Goal: Information Seeking & Learning: Find specific fact

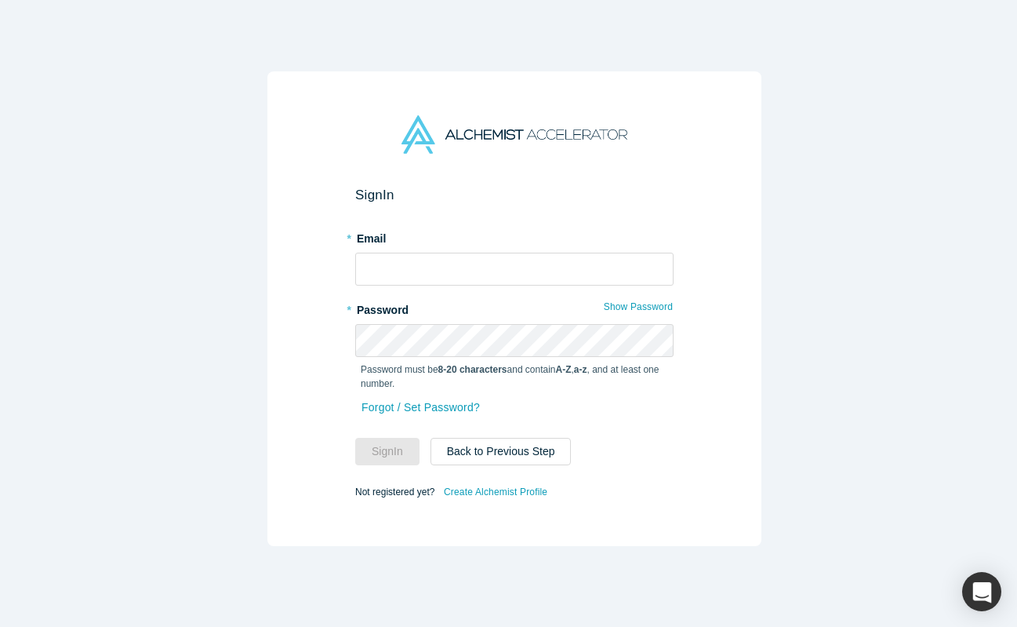
type input "[PERSON_NAME][EMAIL_ADDRESS][DOMAIN_NAME]"
click at [499, 288] on form "Sign In * Email [PERSON_NAME][EMAIL_ADDRESS][DOMAIN_NAME] * Password Show Passw…" at bounding box center [514, 344] width 318 height 315
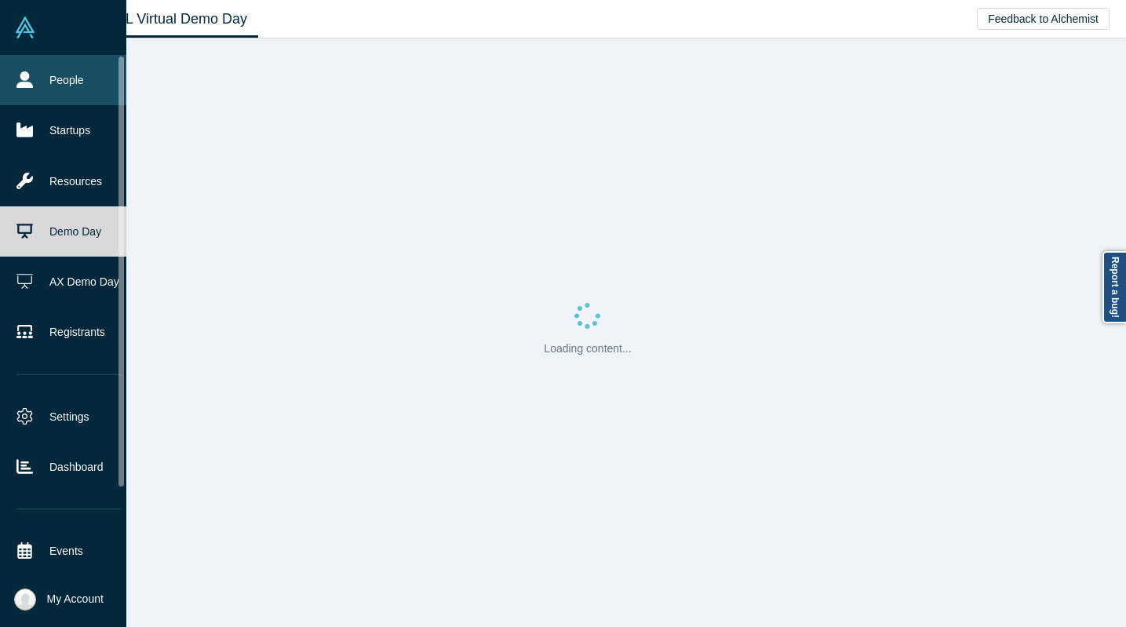
click at [40, 85] on link "People" at bounding box center [69, 80] width 138 height 50
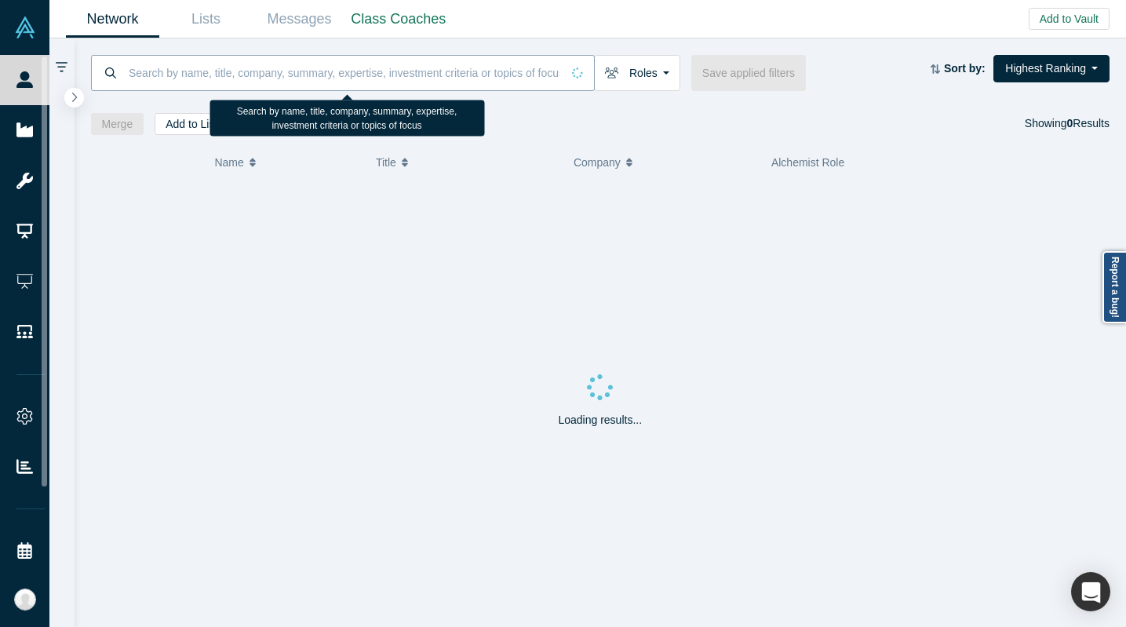
click at [179, 71] on input at bounding box center [344, 72] width 434 height 37
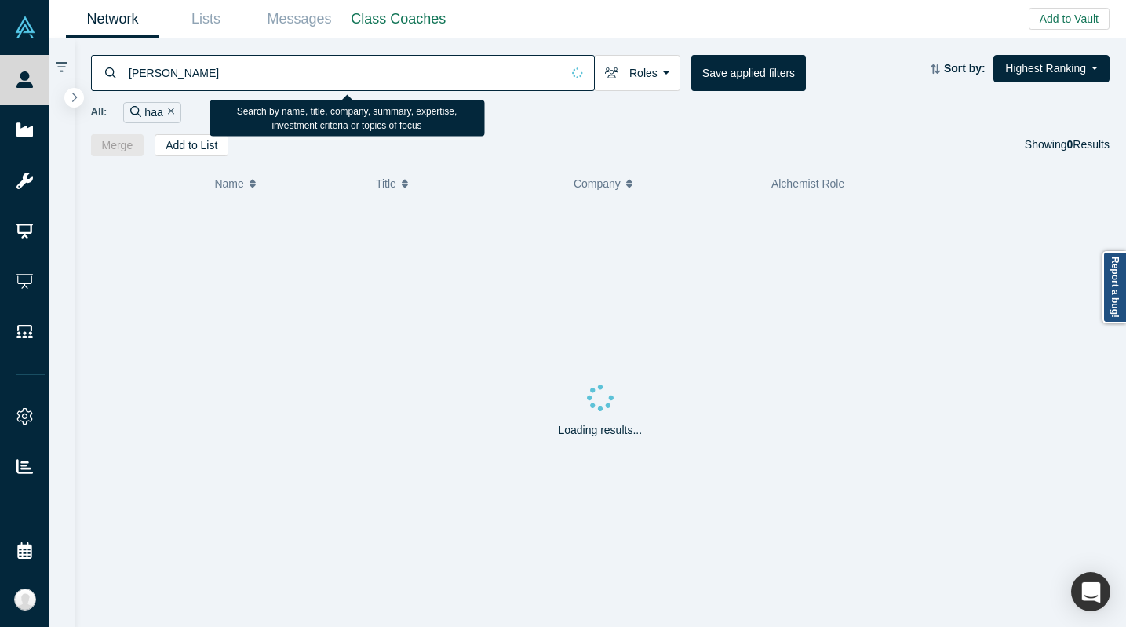
type input "haas"
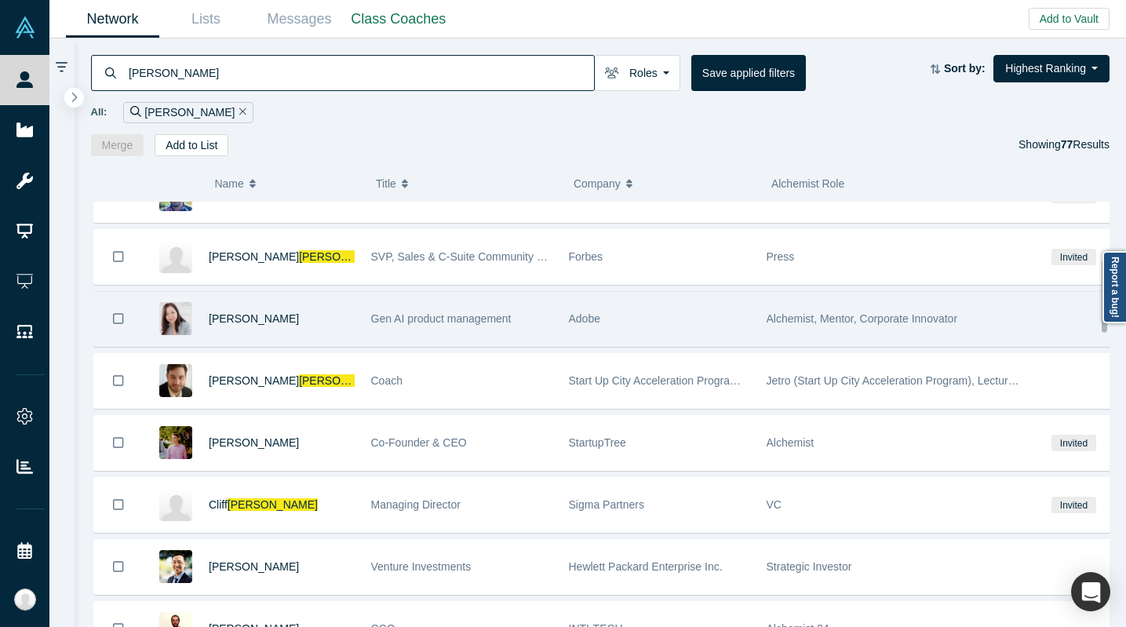
scroll to position [306, 0]
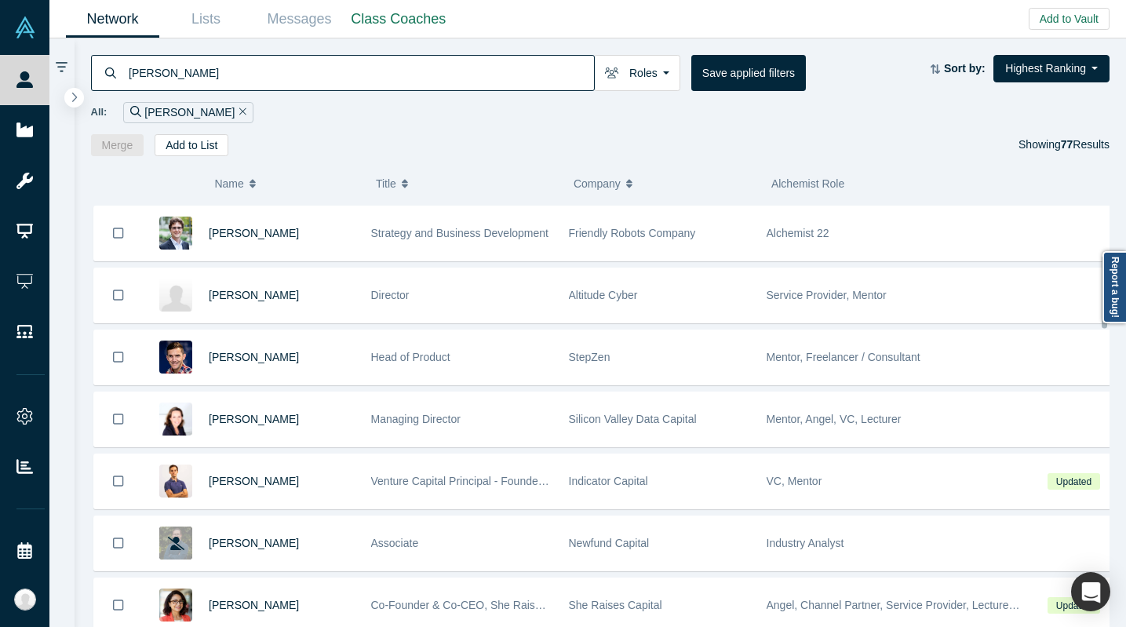
click at [203, 75] on input "haas" at bounding box center [360, 72] width 467 height 37
click at [235, 187] on span "Name" at bounding box center [228, 183] width 29 height 33
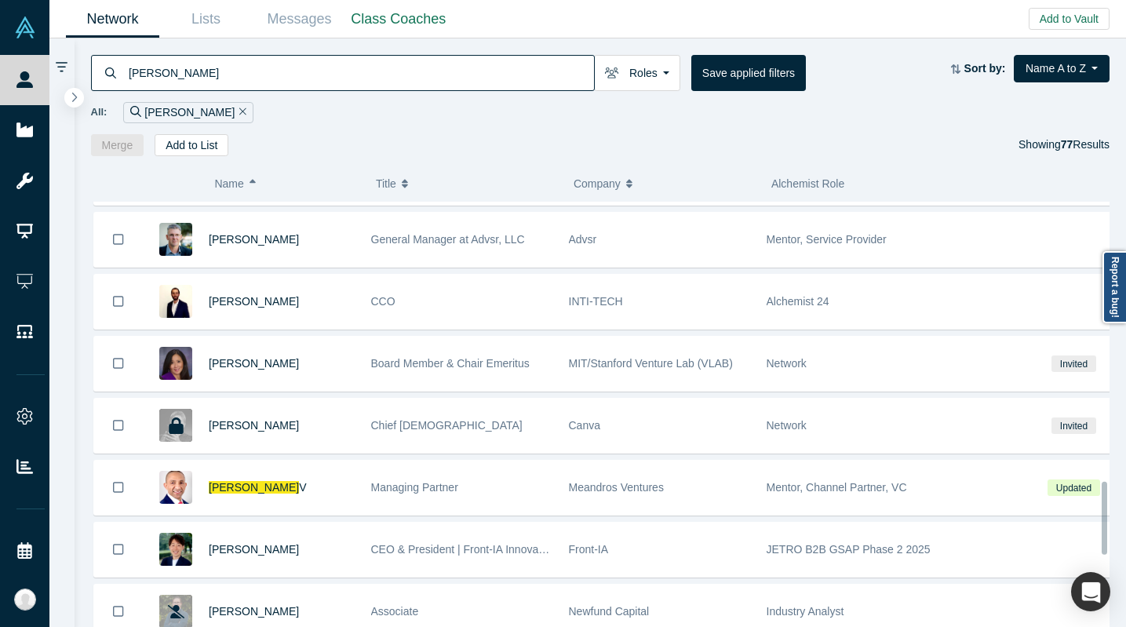
scroll to position [1635, 0]
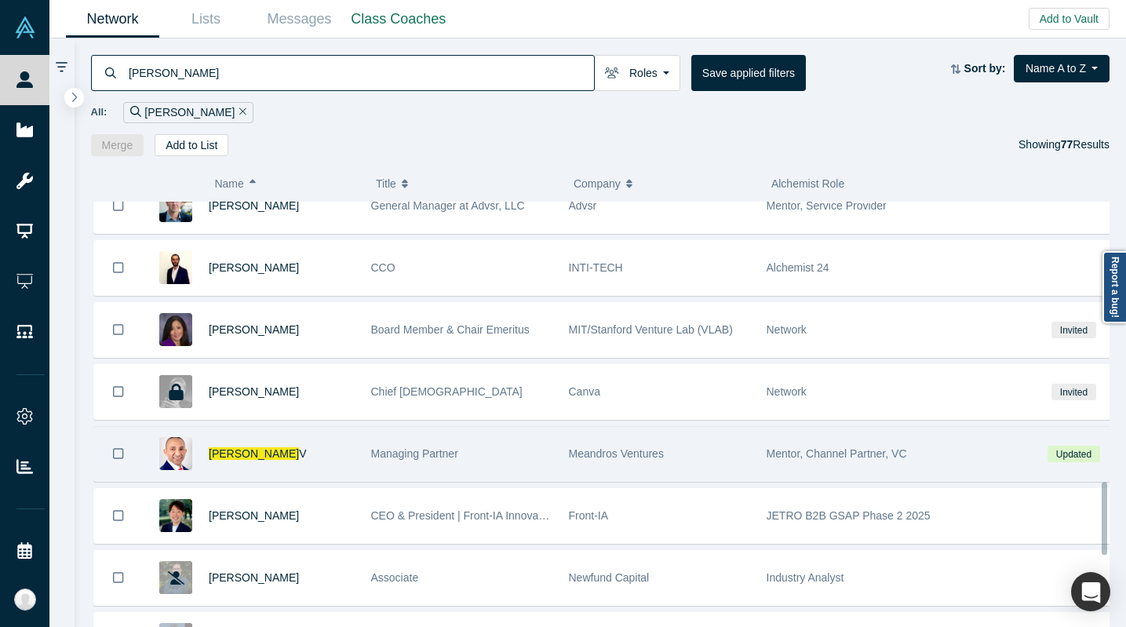
click at [334, 452] on div "Haas V" at bounding box center [282, 454] width 146 height 54
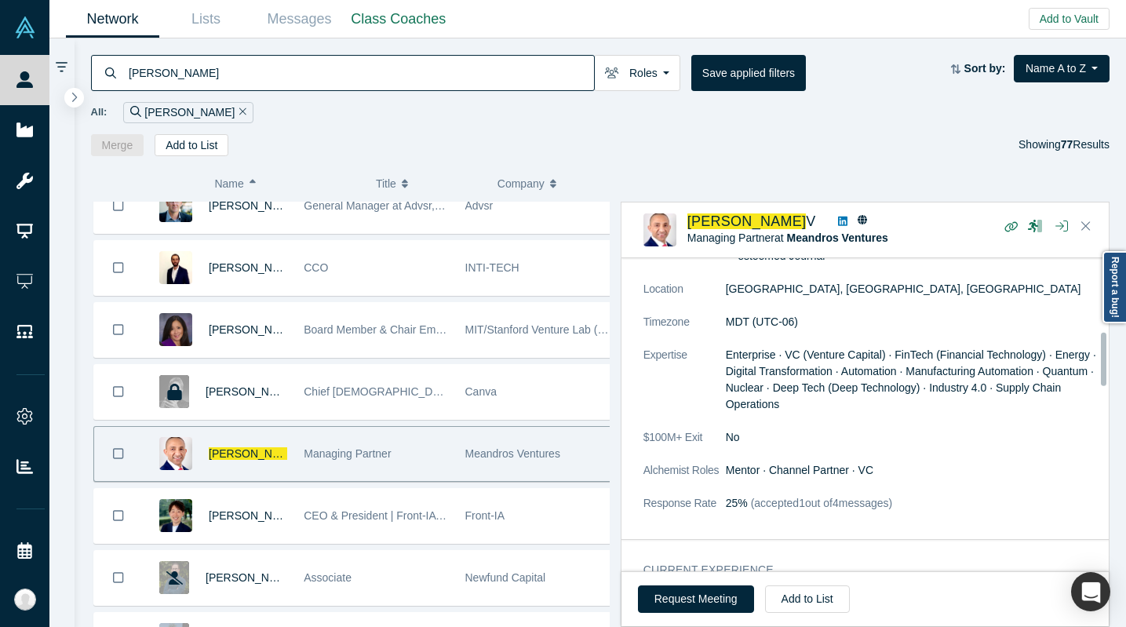
scroll to position [747, 0]
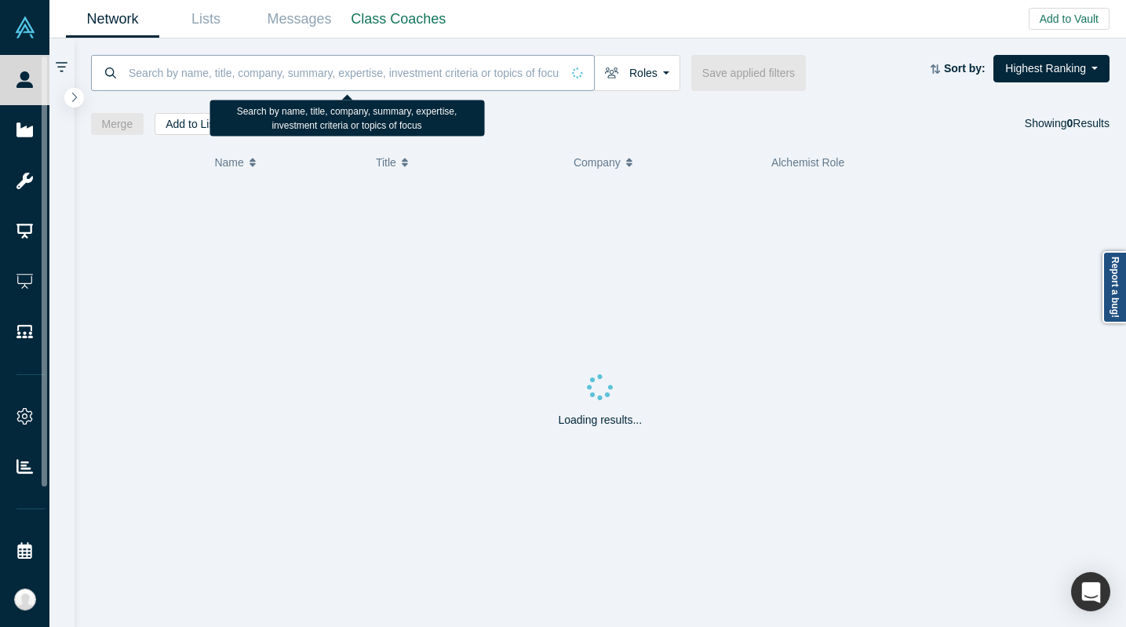
click at [184, 85] on input at bounding box center [344, 72] width 434 height 37
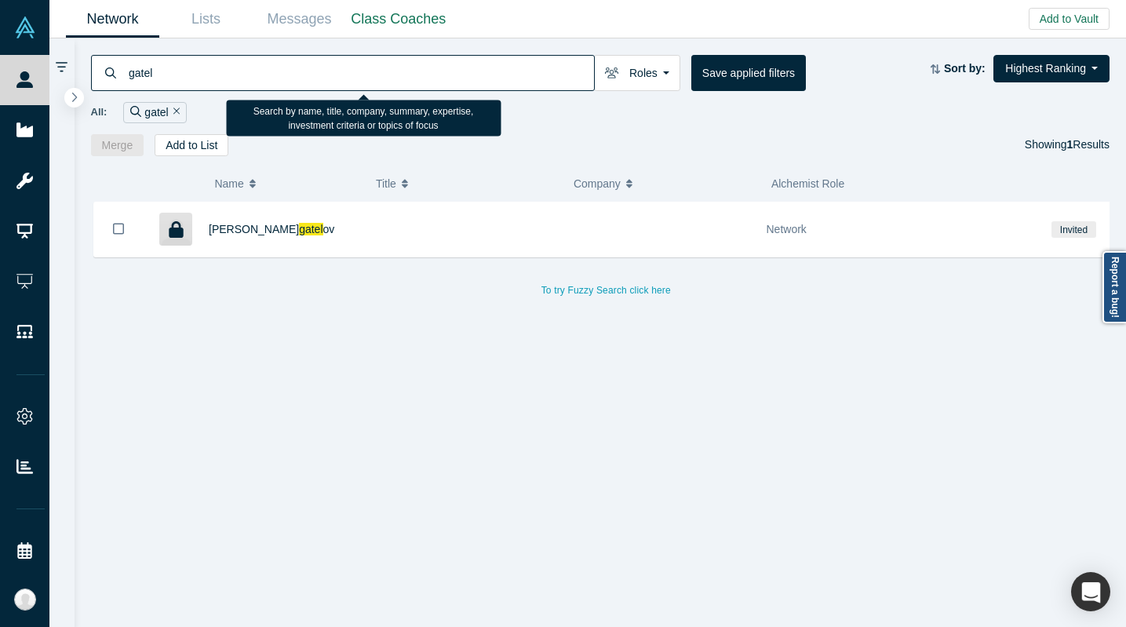
click at [197, 84] on input "gatel" at bounding box center [360, 72] width 467 height 37
type input "[PERSON_NAME]"
